Goal: Task Accomplishment & Management: Manage account settings

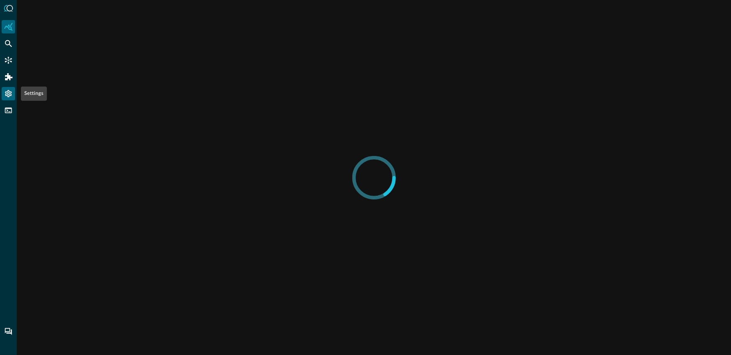
click at [6, 95] on icon "Settings" at bounding box center [8, 94] width 8 height 8
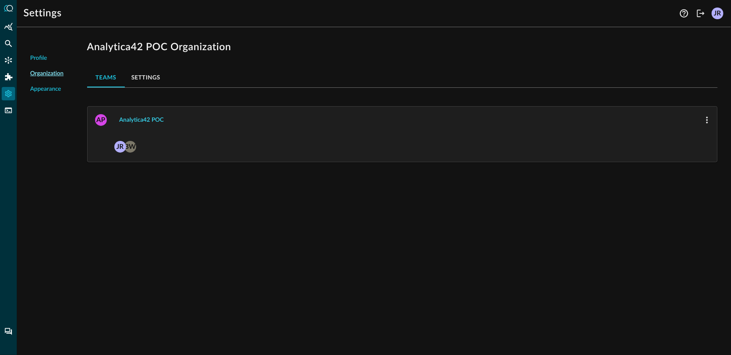
click at [149, 118] on button "Analytica42 POC" at bounding box center [141, 119] width 54 height 13
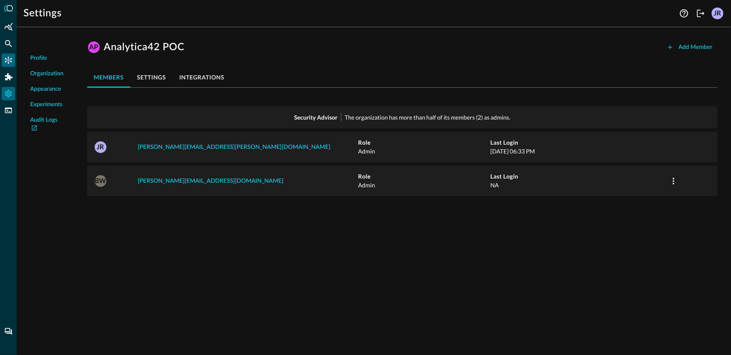
click at [7, 60] on icon "Connectors" at bounding box center [8, 60] width 8 height 8
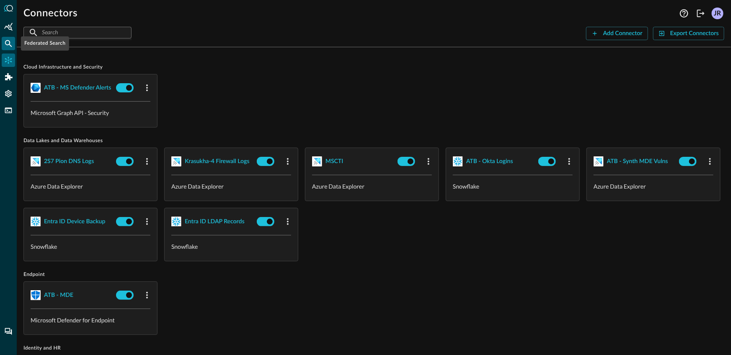
click at [6, 46] on icon "Federated Search" at bounding box center [8, 43] width 8 height 8
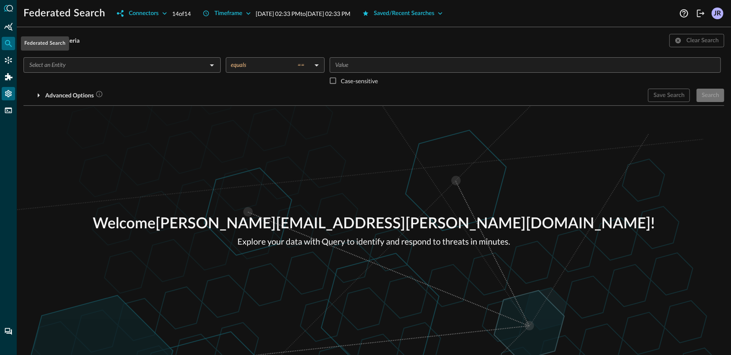
click at [11, 97] on icon "Settings" at bounding box center [8, 94] width 8 height 8
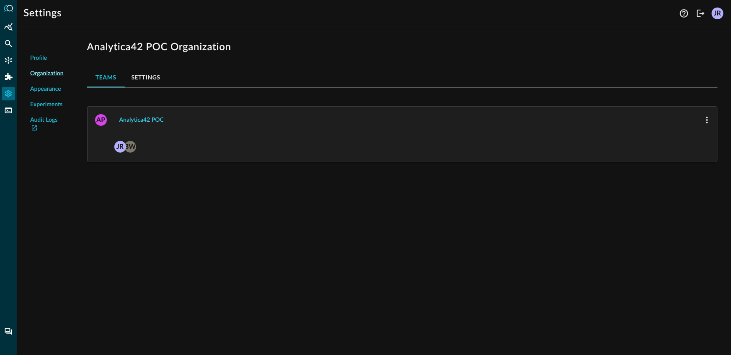
click at [141, 120] on button "Analytica42 POC" at bounding box center [141, 119] width 54 height 13
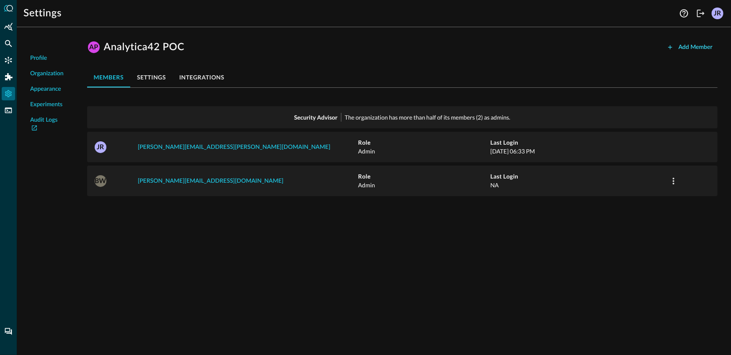
click at [675, 49] on button "Add Member" at bounding box center [690, 47] width 56 height 13
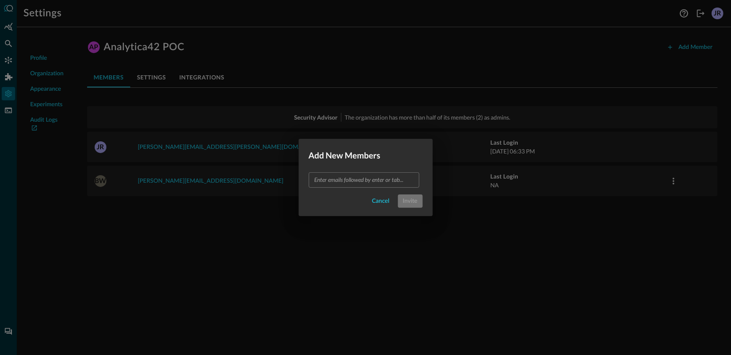
click at [370, 175] on input "text" at bounding box center [363, 180] width 104 height 10
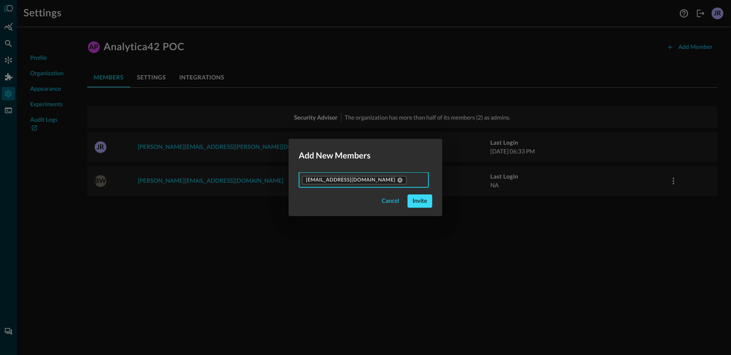
click at [411, 203] on button "Invite" at bounding box center [419, 201] width 25 height 13
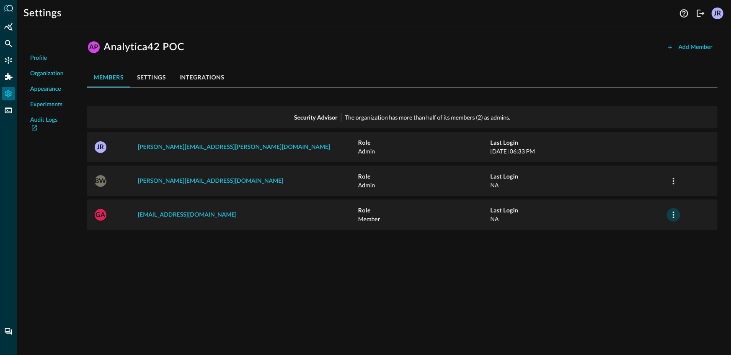
click at [675, 215] on icon "button" at bounding box center [673, 215] width 10 height 10
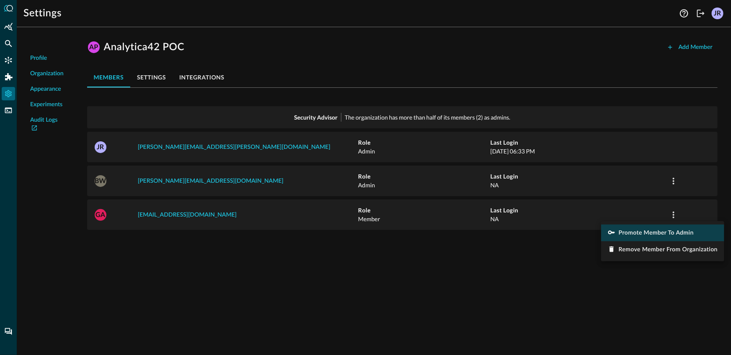
click at [647, 238] on li "Promote Member to Admin" at bounding box center [662, 233] width 123 height 17
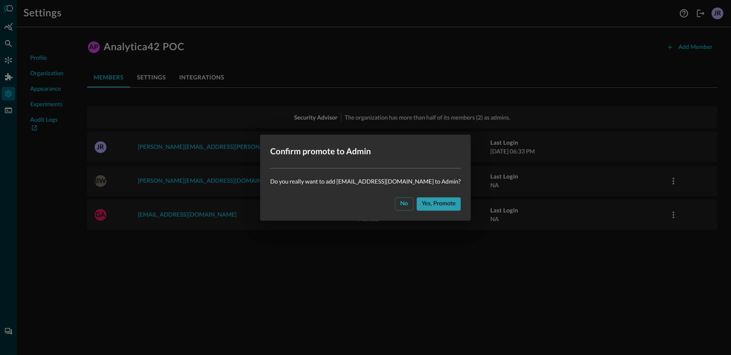
click at [433, 200] on button "Yes, promote" at bounding box center [439, 204] width 44 height 13
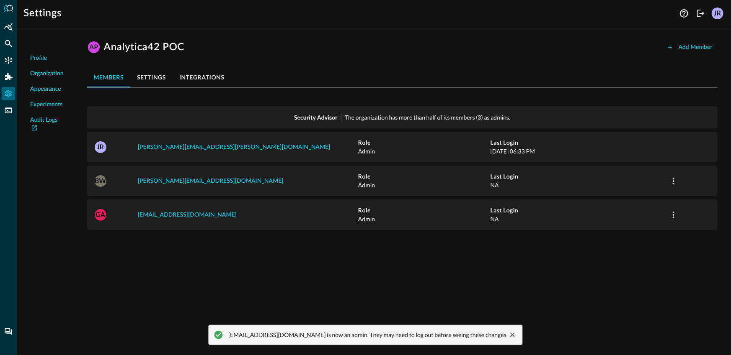
click at [255, 251] on div "Profile Organization Appearance Experiments Audit Logs AP Analytica42 POC Add M…" at bounding box center [374, 195] width 714 height 322
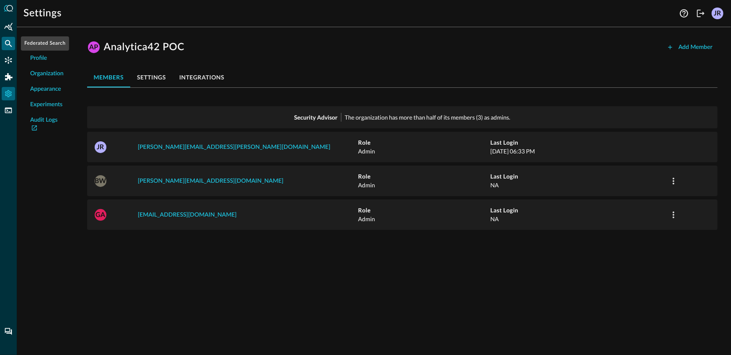
click at [10, 48] on div "Federated Search" at bounding box center [8, 43] width 13 height 13
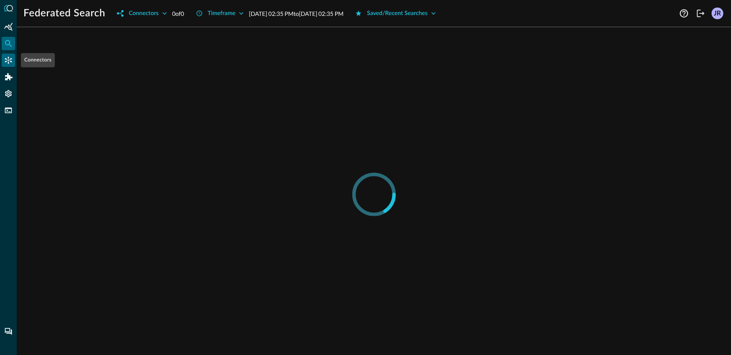
click at [8, 60] on icon "Connectors" at bounding box center [8, 60] width 7 height 7
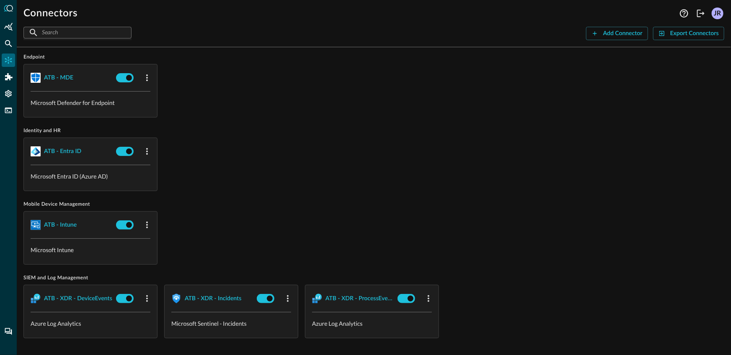
scroll to position [220, 0]
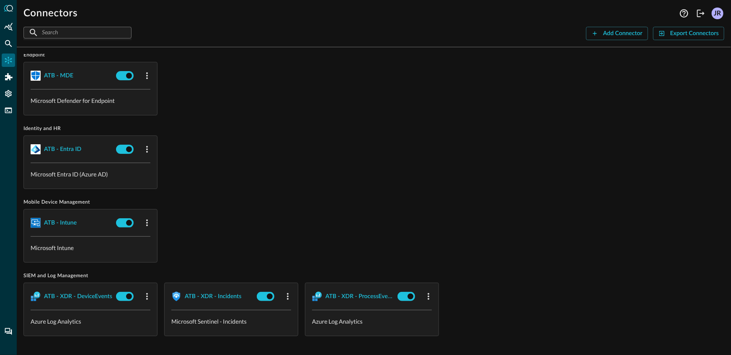
click at [397, 164] on div "ATB - Entra ID Microsoft Entra ID (Azure AD)" at bounding box center [373, 163] width 701 height 54
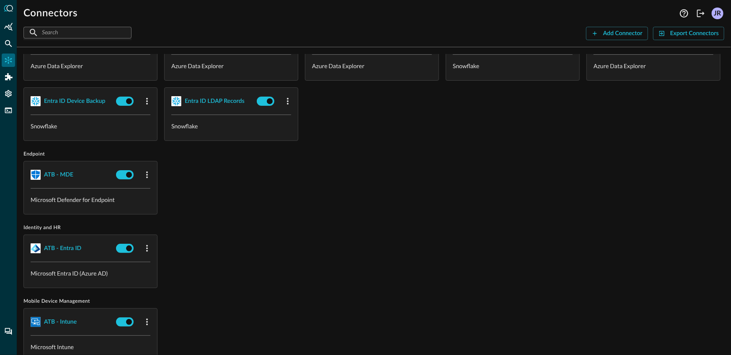
scroll to position [0, 0]
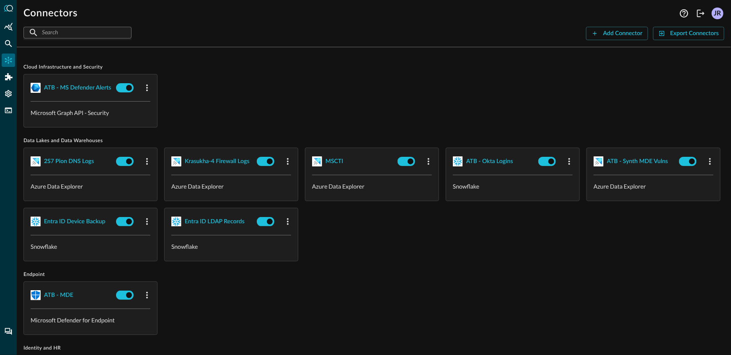
click at [534, 254] on div "2S7 Pion DNS Logs Azure Data Explorer Krasukha-4 Firewall Logs Azure Data Explo…" at bounding box center [373, 205] width 701 height 114
click at [331, 85] on div "ATB - MS Defender Alerts Microsoft Graph API - Security" at bounding box center [373, 101] width 701 height 54
click at [336, 162] on div "MSCTI" at bounding box center [334, 162] width 18 height 10
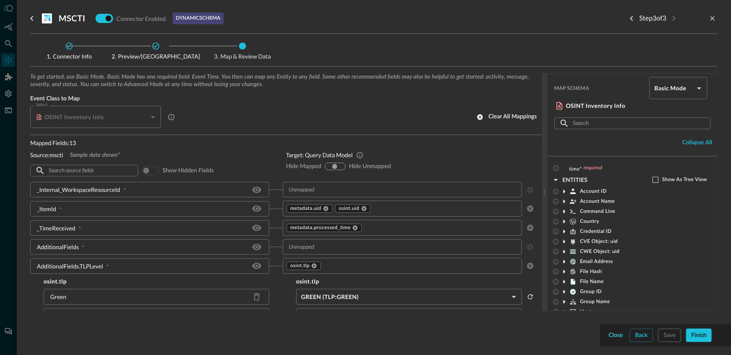
click at [613, 334] on button "Close" at bounding box center [616, 335] width 18 height 13
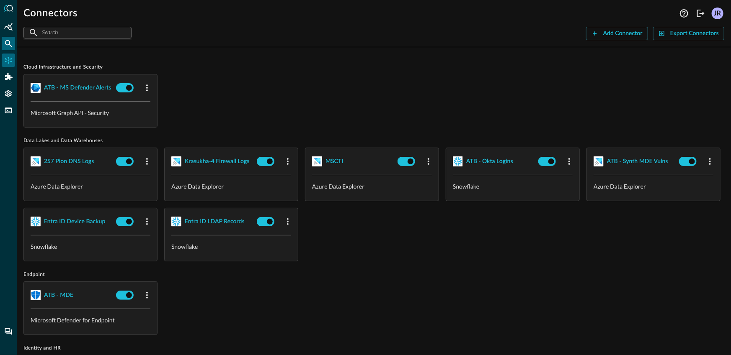
click at [9, 44] on icon "Federated Search" at bounding box center [8, 43] width 8 height 8
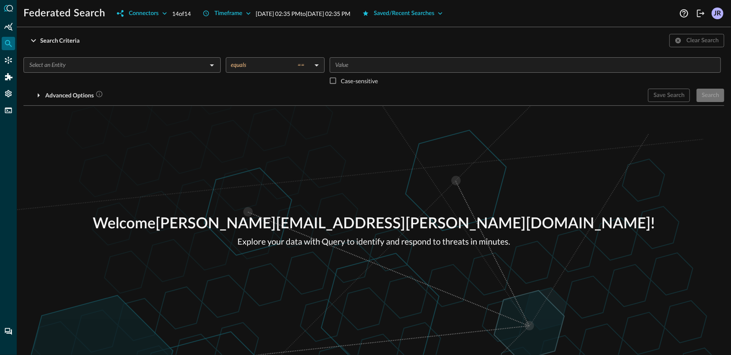
click at [155, 67] on input "text" at bounding box center [115, 65] width 178 height 10
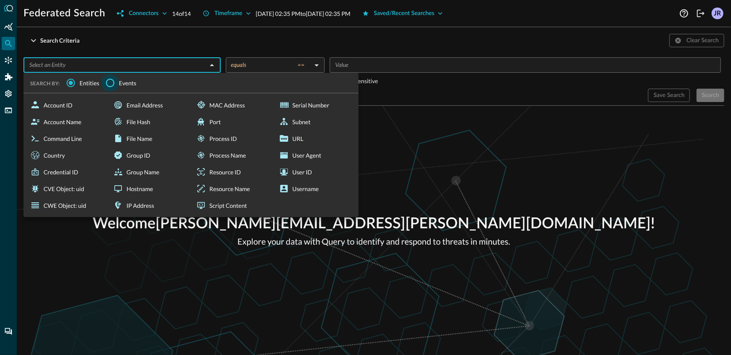
click at [107, 81] on input "Events" at bounding box center [110, 83] width 18 height 18
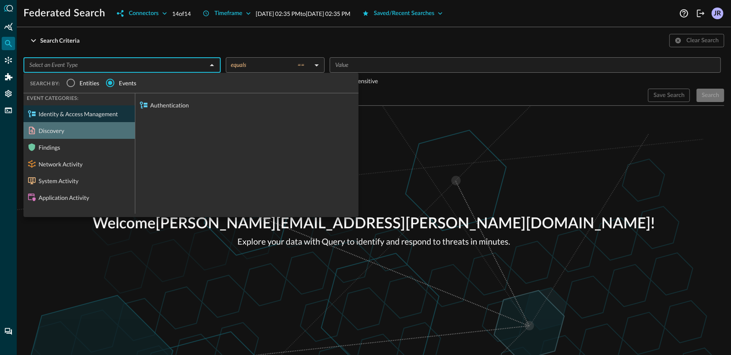
click at [75, 127] on div "Discovery" at bounding box center [78, 130] width 111 height 17
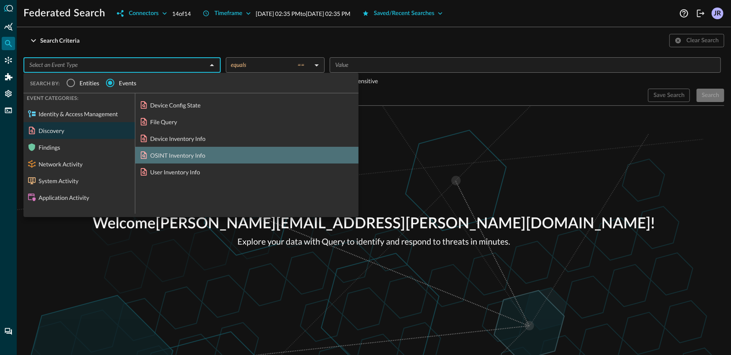
click at [192, 155] on div "OSINT Inventory Info" at bounding box center [246, 155] width 223 height 17
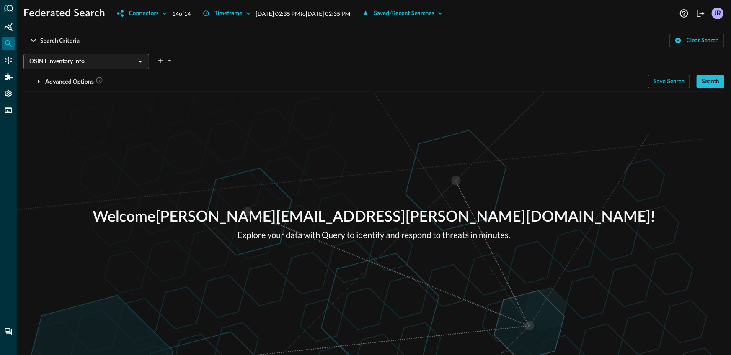
click at [702, 87] on button "Search" at bounding box center [710, 81] width 28 height 13
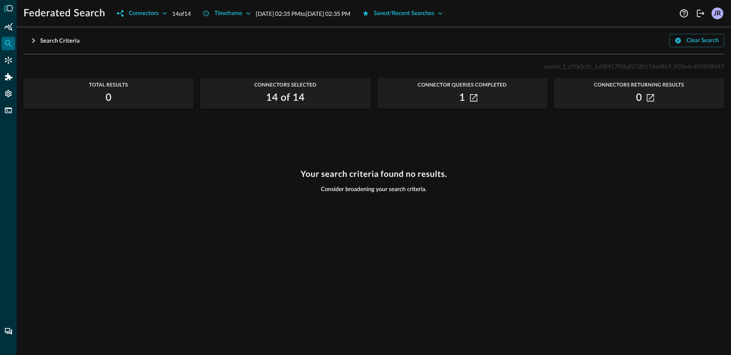
click at [244, 186] on div "Your search criteria found no results. Consider broadening your search criteria." at bounding box center [373, 257] width 701 height 176
click at [656, 94] on div "0" at bounding box center [639, 97] width 170 height 13
click at [649, 98] on icon "button" at bounding box center [650, 98] width 8 height 8
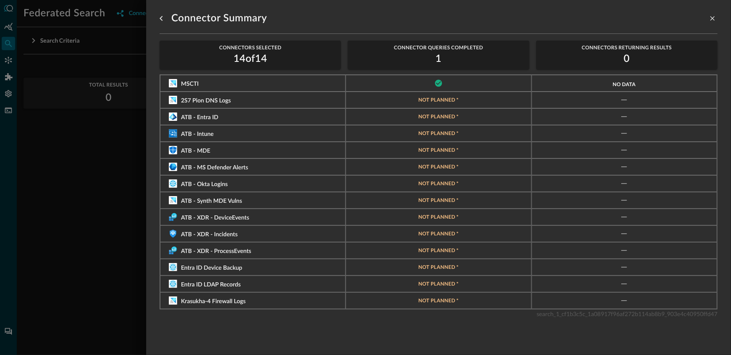
click at [64, 168] on div at bounding box center [365, 177] width 731 height 355
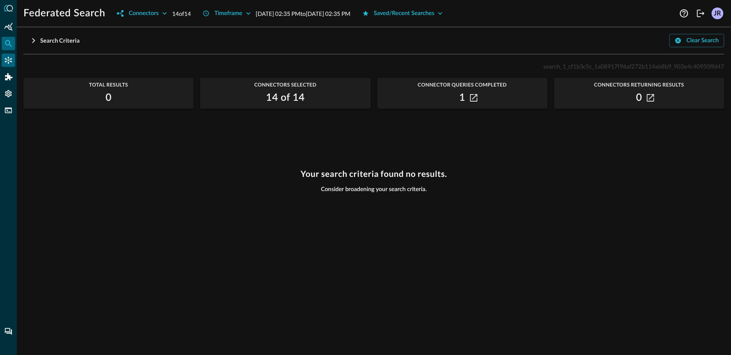
click at [10, 64] on div "Connectors" at bounding box center [8, 60] width 13 height 13
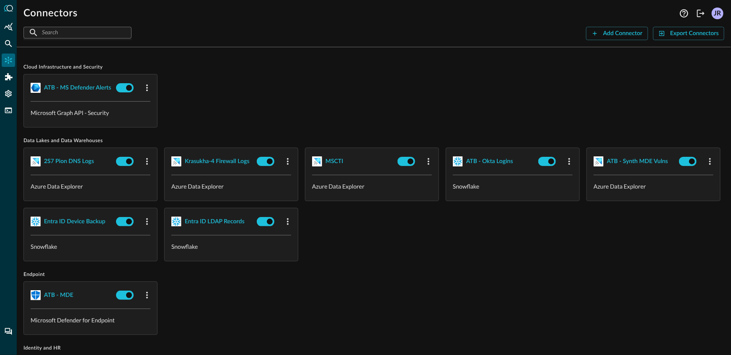
click at [269, 105] on div "ATB - MS Defender Alerts Microsoft Graph API - Security" at bounding box center [373, 101] width 701 height 54
click at [326, 155] on button "MSCTI" at bounding box center [353, 161] width 82 height 13
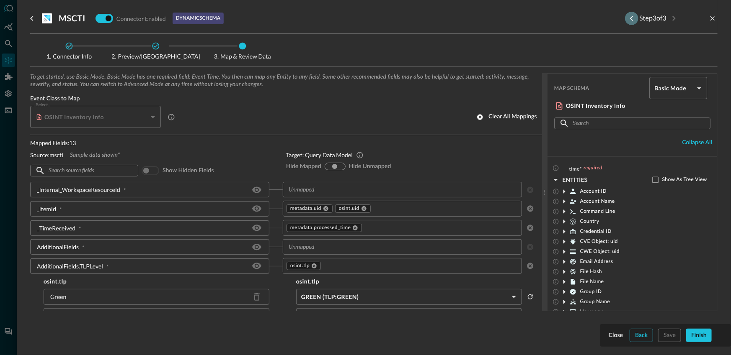
click at [628, 15] on icon "Previous step" at bounding box center [631, 18] width 10 height 10
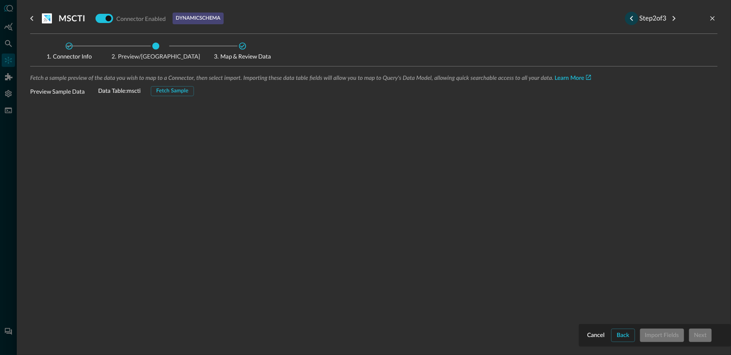
click at [628, 15] on icon "Previous step" at bounding box center [631, 18] width 10 height 10
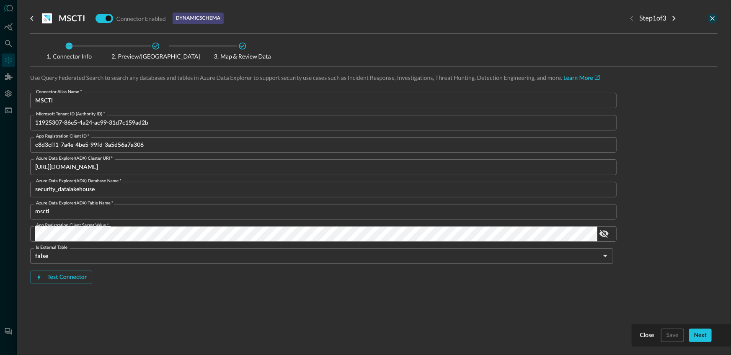
click at [713, 18] on icon "close-drawer" at bounding box center [712, 18] width 5 height 5
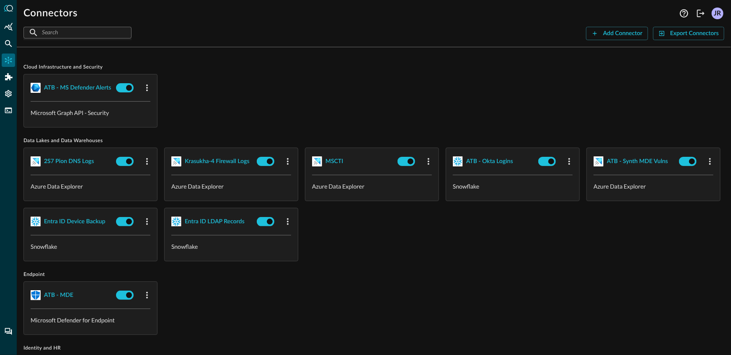
click at [333, 80] on div "ATB - MS Defender Alerts Microsoft Graph API - Security" at bounding box center [373, 101] width 701 height 54
click at [0, 48] on div at bounding box center [8, 177] width 17 height 355
click at [5, 46] on icon "Federated Search" at bounding box center [8, 43] width 8 height 8
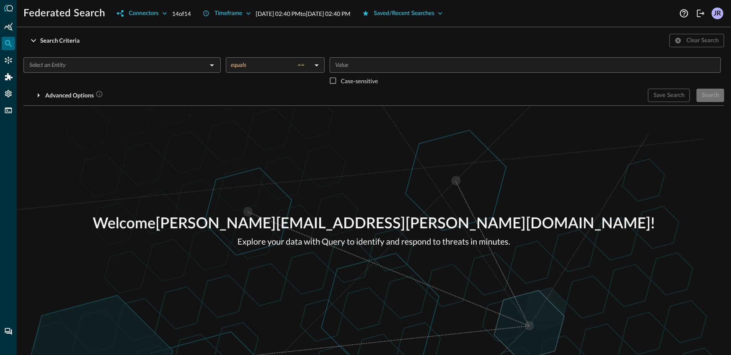
click at [277, 137] on div "Welcome [PERSON_NAME][EMAIL_ADDRESS][PERSON_NAME][DOMAIN_NAME] ! Explore your d…" at bounding box center [374, 231] width 714 height 250
click at [8, 65] on div "Connectors" at bounding box center [8, 60] width 13 height 13
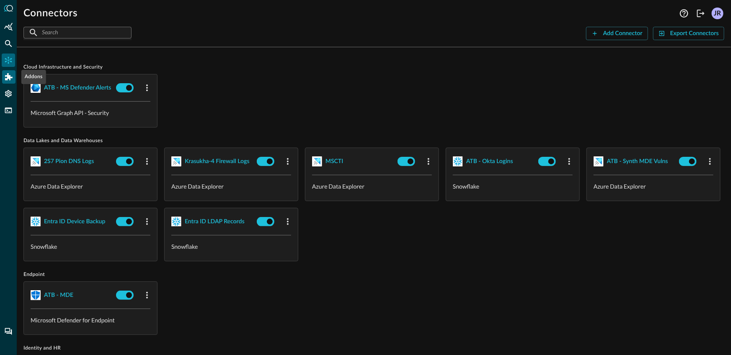
click at [10, 79] on icon "Addons" at bounding box center [9, 76] width 8 height 7
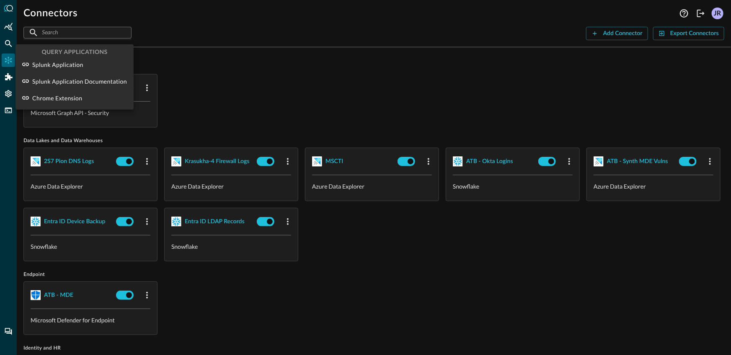
click at [284, 76] on div at bounding box center [365, 177] width 731 height 355
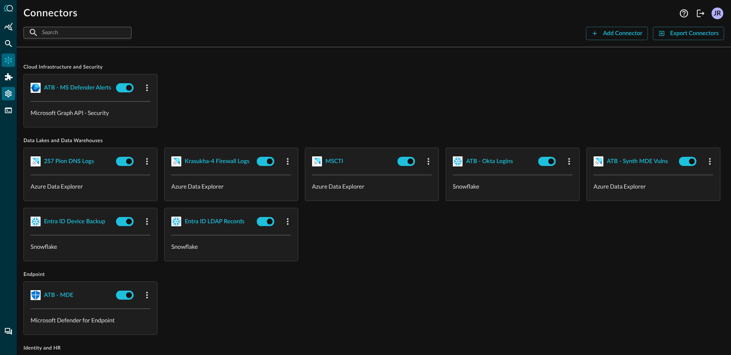
click at [8, 93] on icon "Settings" at bounding box center [8, 93] width 7 height 7
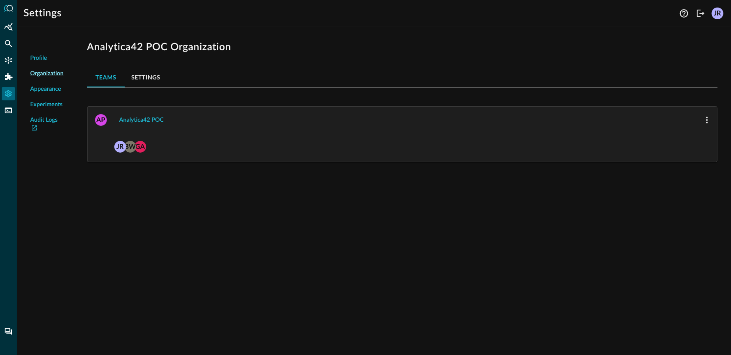
click at [273, 71] on div "Teams Settings" at bounding box center [402, 77] width 630 height 20
click at [150, 113] on button "Analytica42 POC" at bounding box center [141, 119] width 54 height 13
